Goal: Task Accomplishment & Management: Manage account settings

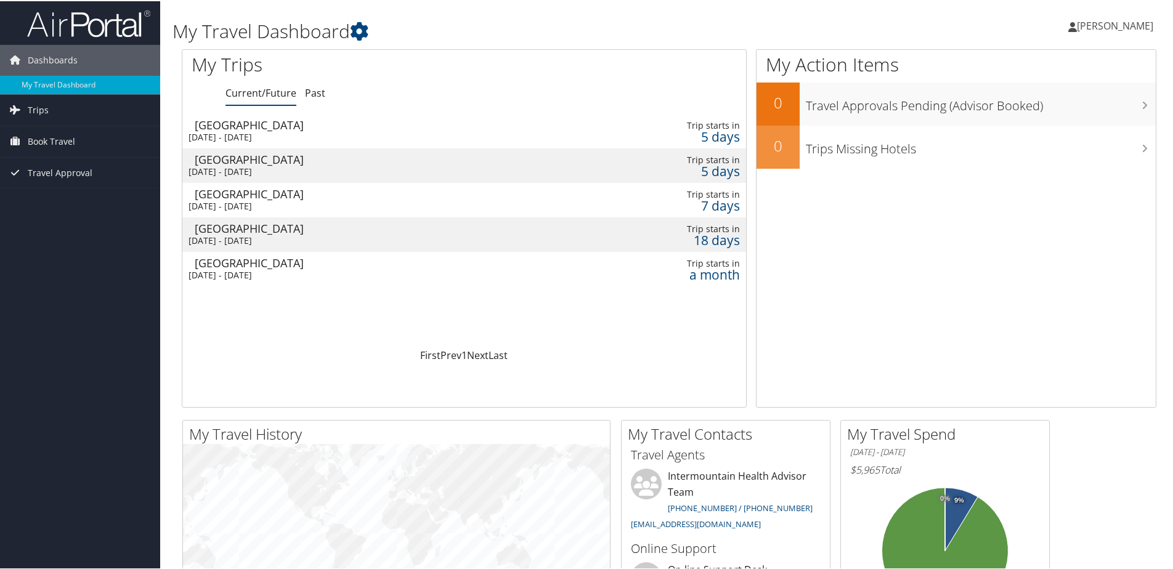
click at [300, 227] on div "Las Vegas" at bounding box center [369, 227] width 348 height 11
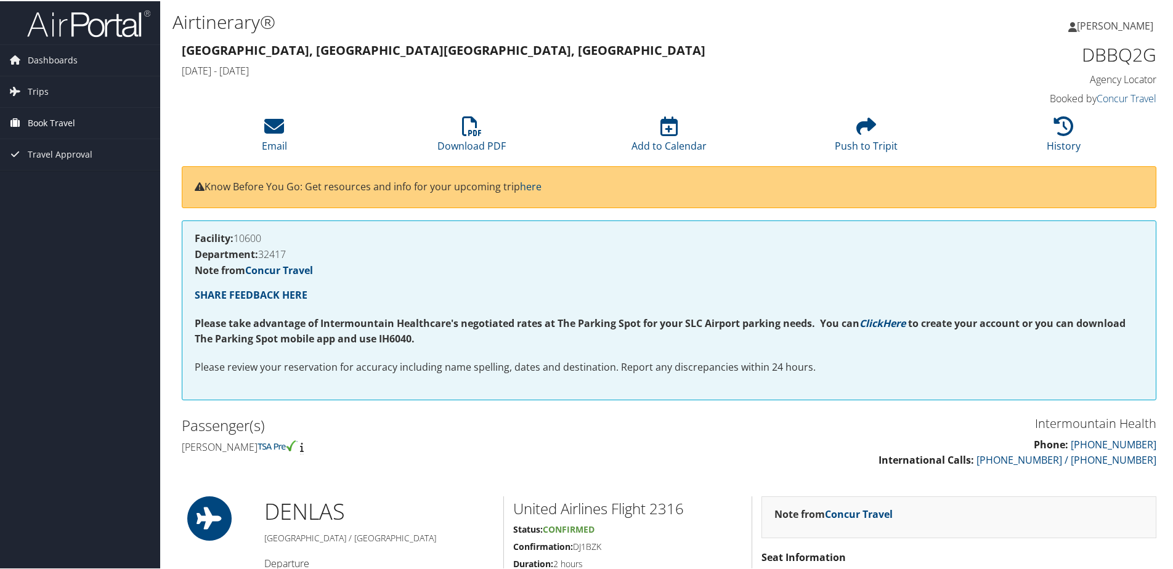
click at [25, 126] on link "Book Travel" at bounding box center [80, 122] width 160 height 31
click at [52, 182] on link "Book/Manage Online Trips" at bounding box center [80, 183] width 160 height 18
